Goal: Task Accomplishment & Management: Manage account settings

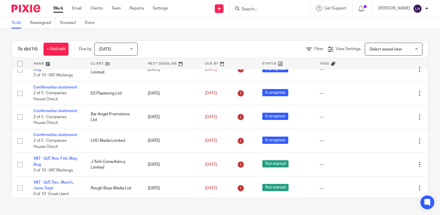
scroll to position [312, 0]
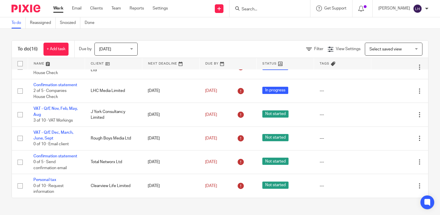
click at [264, 9] on input "Search" at bounding box center [267, 9] width 52 height 5
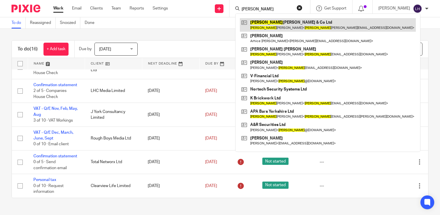
type input "andy"
click at [283, 20] on link at bounding box center [328, 24] width 176 height 13
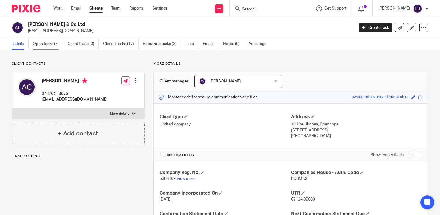
click at [48, 44] on link "Open tasks (3)" at bounding box center [48, 43] width 31 height 11
click at [45, 45] on link "Open tasks (3)" at bounding box center [48, 43] width 31 height 11
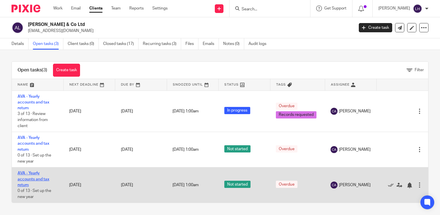
click at [31, 178] on link "AVA - Yearly accounts and tax return" at bounding box center [34, 179] width 32 height 16
click at [30, 174] on link "AVA - Yearly accounts and tax return" at bounding box center [34, 179] width 32 height 16
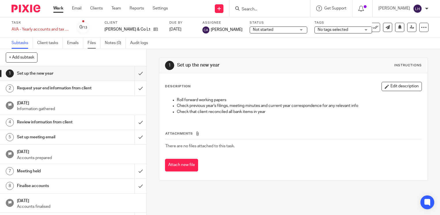
click at [95, 41] on link "Files" at bounding box center [94, 42] width 13 height 11
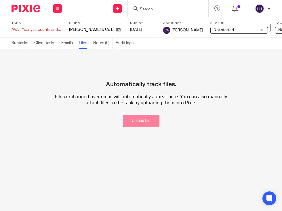
click at [138, 120] on button "Upload file" at bounding box center [141, 121] width 37 height 12
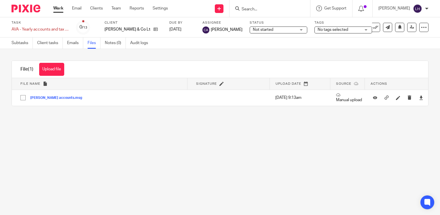
click at [56, 9] on link "Work" at bounding box center [58, 8] width 10 height 6
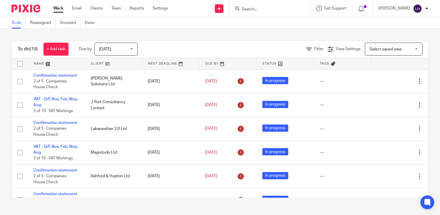
click at [269, 10] on input "Search" at bounding box center [267, 9] width 52 height 5
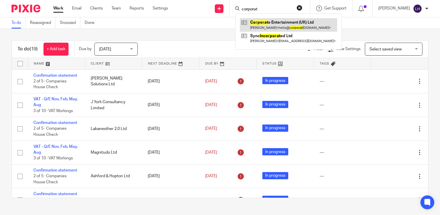
type input "corporat"
click at [286, 22] on link at bounding box center [288, 24] width 97 height 13
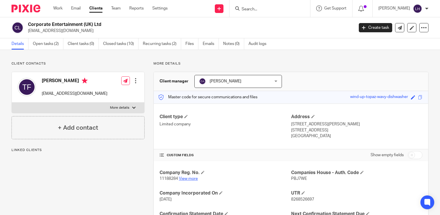
click at [191, 179] on link "View more" at bounding box center [188, 179] width 19 height 4
click at [272, 9] on input "Search" at bounding box center [267, 9] width 52 height 5
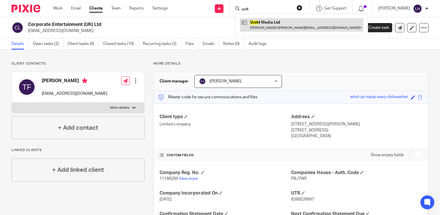
type input "unit"
click at [275, 21] on link at bounding box center [302, 24] width 124 height 13
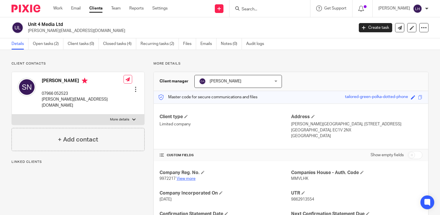
click at [186, 177] on link "View more" at bounding box center [186, 179] width 19 height 4
click at [276, 10] on input "Search" at bounding box center [267, 9] width 52 height 5
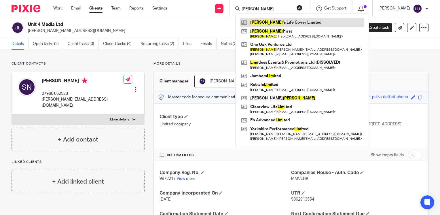
type input "liam"
click at [276, 20] on link at bounding box center [302, 22] width 125 height 9
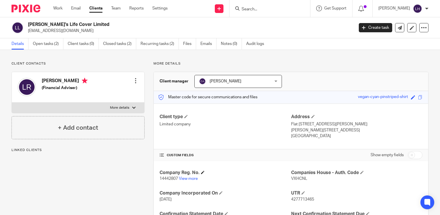
scroll to position [29, 0]
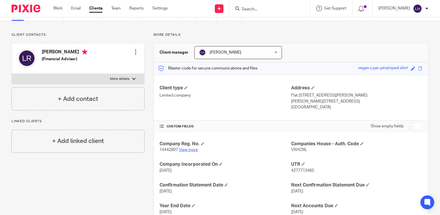
click at [194, 150] on link "View more" at bounding box center [188, 150] width 19 height 4
click at [297, 150] on span "VXHCNL" at bounding box center [299, 150] width 16 height 4
copy span "VXHCNL"
click at [190, 148] on link "View more" at bounding box center [188, 150] width 19 height 4
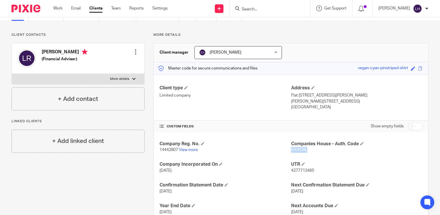
copy span "VXHCNL"
click at [186, 149] on link "View more" at bounding box center [188, 150] width 19 height 4
click at [193, 150] on link "View more" at bounding box center [188, 150] width 19 height 4
click at [264, 7] on input "Search" at bounding box center [267, 9] width 52 height 5
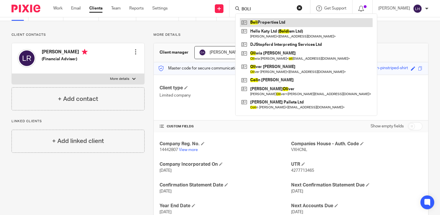
type input "BOLI"
click at [276, 23] on link at bounding box center [306, 22] width 133 height 9
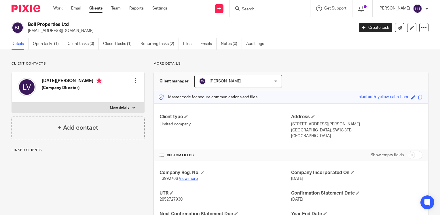
click at [195, 179] on link "View more" at bounding box center [188, 179] width 19 height 4
click at [265, 9] on input "Search" at bounding box center [267, 9] width 52 height 5
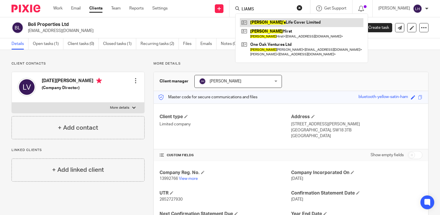
type input "LIAMS"
click at [269, 21] on link at bounding box center [302, 22] width 124 height 9
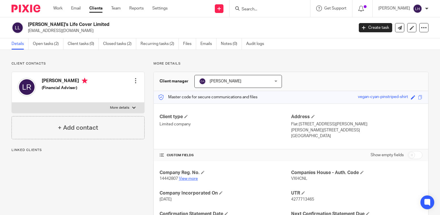
click at [187, 179] on link "View more" at bounding box center [188, 179] width 19 height 4
click at [257, 10] on input "Search" at bounding box center [267, 9] width 52 height 5
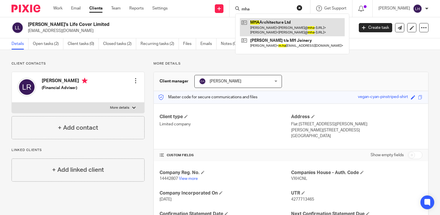
type input "mha"
click at [285, 24] on link at bounding box center [292, 27] width 105 height 18
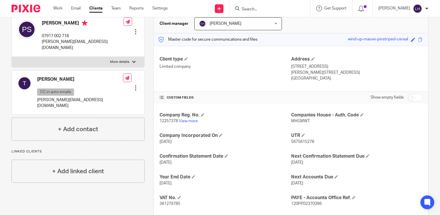
scroll to position [115, 0]
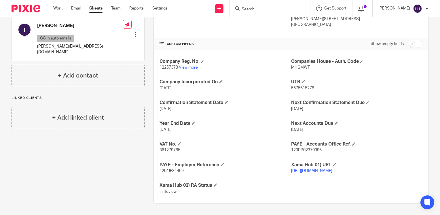
click at [168, 148] on span "361279785" at bounding box center [170, 150] width 21 height 4
copy span "361279785"
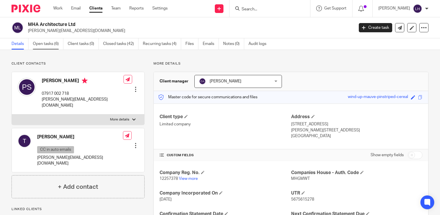
click at [47, 43] on link "Open tasks (6)" at bounding box center [48, 43] width 31 height 11
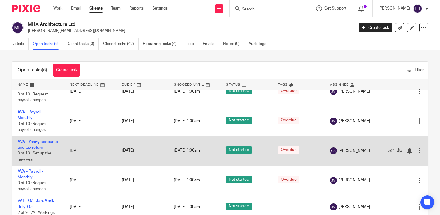
scroll to position [15, 0]
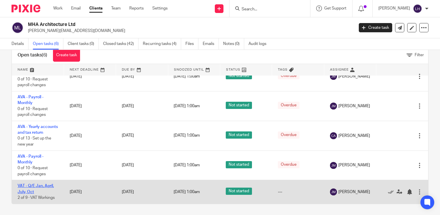
click at [46, 185] on link "VAT - Q/E Jan, April, July, Oct" at bounding box center [36, 189] width 36 height 10
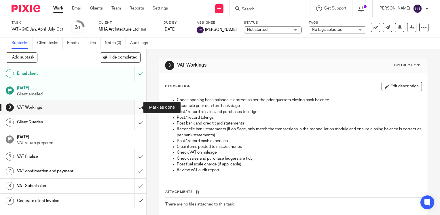
click at [135, 108] on input "submit" at bounding box center [73, 107] width 146 height 14
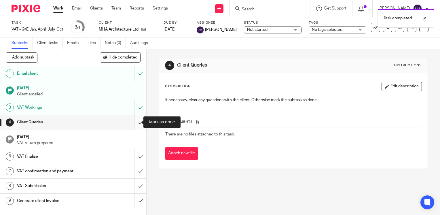
click at [133, 123] on input "submit" at bounding box center [73, 122] width 146 height 14
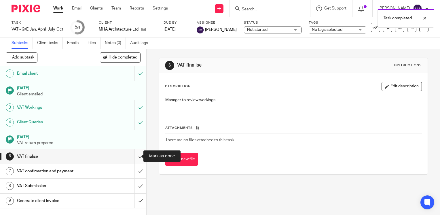
click at [132, 157] on input "submit" at bounding box center [73, 156] width 146 height 14
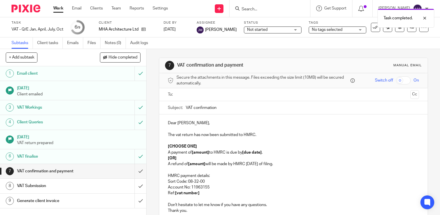
click at [186, 94] on input "text" at bounding box center [293, 94] width 229 height 7
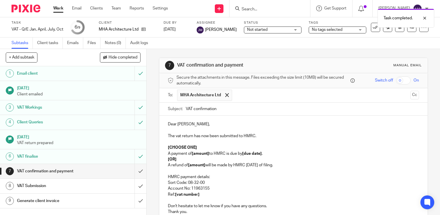
click at [242, 95] on input "text" at bounding box center [321, 95] width 173 height 11
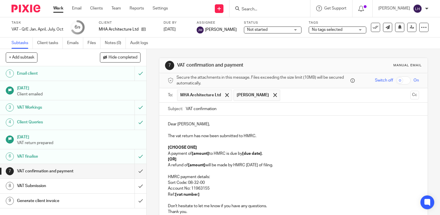
scroll to position [55, 0]
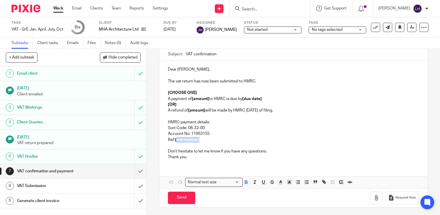
drag, startPoint x: 197, startPoint y: 139, endPoint x: 176, endPoint y: 141, distance: 22.0
click at [176, 141] on strong "[vat number]" at bounding box center [187, 140] width 24 height 4
click at [184, 140] on p "Ref: 361279785" at bounding box center [293, 140] width 251 height 6
click at [244, 180] on icon "button" at bounding box center [246, 182] width 5 height 5
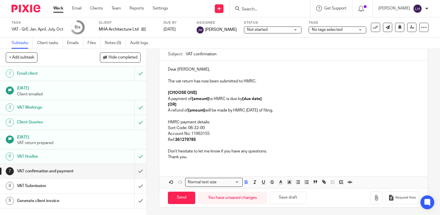
click at [202, 140] on p "Ref: 361279785" at bounding box center [293, 140] width 251 height 6
drag, startPoint x: 203, startPoint y: 94, endPoint x: 168, endPoint y: 88, distance: 35.4
click at [168, 88] on div "Dear Paul, The vat return has now been submitted to HMRC. [CHOOSE ONE] A paymen…" at bounding box center [293, 112] width 269 height 103
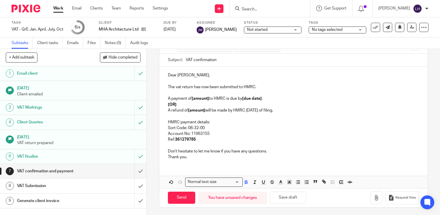
drag, startPoint x: 301, startPoint y: 109, endPoint x: 164, endPoint y: 103, distance: 137.6
click at [164, 103] on div "Dear Paul, The vat return has now been submitted to HMRC. A payment of [amount]…" at bounding box center [293, 116] width 269 height 98
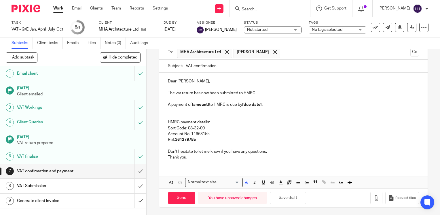
scroll to position [37, 0]
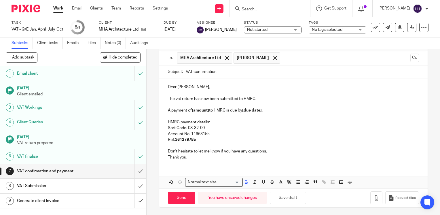
click at [208, 112] on strong "[amount]" at bounding box center [200, 110] width 17 height 4
click at [264, 111] on strong "[due date]" at bounding box center [254, 110] width 20 height 4
click at [225, 58] on span at bounding box center [227, 58] width 4 height 4
click at [227, 57] on input "text" at bounding box center [317, 57] width 181 height 11
click at [189, 194] on input "Send" at bounding box center [181, 198] width 27 height 12
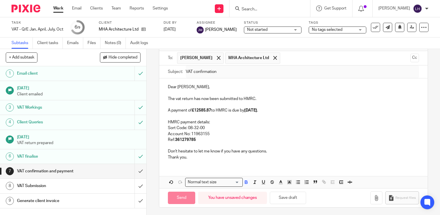
type input "Sent"
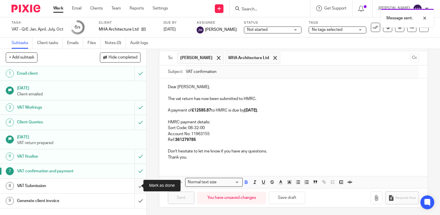
click at [134, 187] on input "submit" at bounding box center [73, 186] width 146 height 14
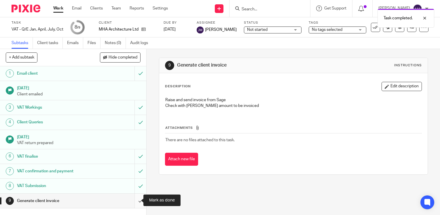
click at [135, 201] on input "submit" at bounding box center [73, 201] width 146 height 14
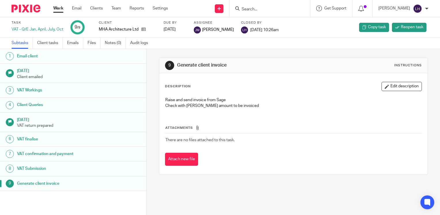
click at [263, 7] on input "Search" at bounding box center [267, 9] width 52 height 5
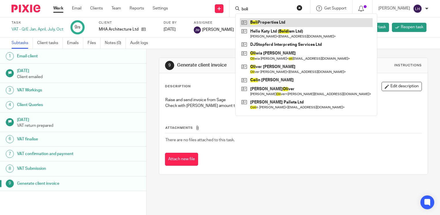
type input "boli"
click at [277, 24] on link at bounding box center [306, 22] width 133 height 9
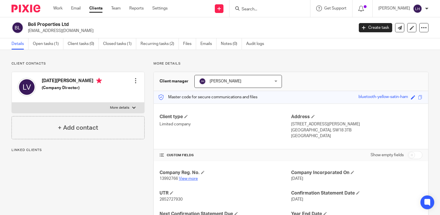
click at [195, 178] on link "View more" at bounding box center [188, 179] width 19 height 4
click at [58, 8] on link "Work" at bounding box center [57, 8] width 9 height 6
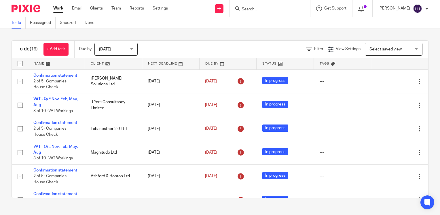
click at [272, 11] on input "Search" at bounding box center [267, 9] width 52 height 5
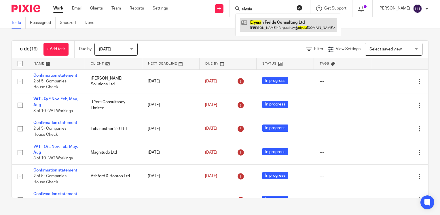
type input "elysia"
click at [276, 24] on link at bounding box center [288, 24] width 97 height 13
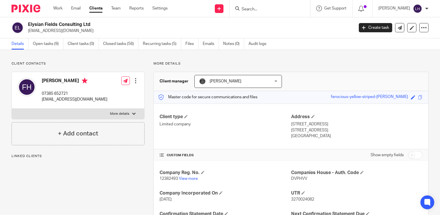
drag, startPoint x: 81, startPoint y: 32, endPoint x: 26, endPoint y: 29, distance: 55.1
click at [26, 29] on div "Elysian Fields Consulting Ltd [EMAIL_ADDRESS][DOMAIN_NAME]" at bounding box center [181, 28] width 339 height 12
